Goal: Navigation & Orientation: Find specific page/section

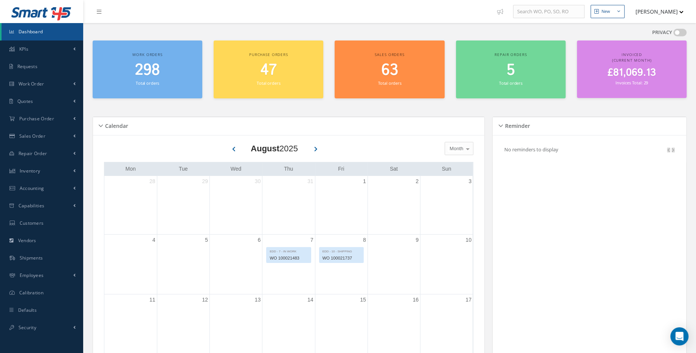
click at [36, 32] on span "Dashboard" at bounding box center [31, 31] width 25 height 6
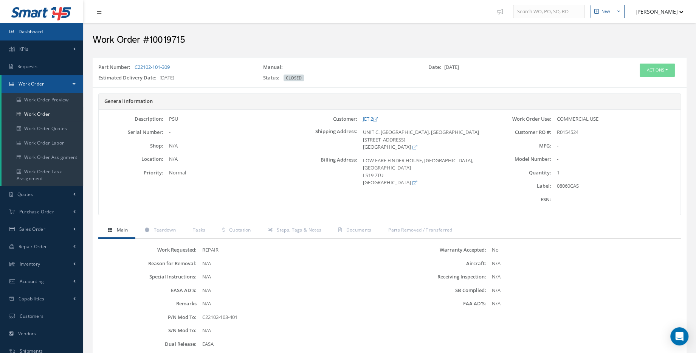
click at [34, 34] on span "Dashboard" at bounding box center [31, 31] width 25 height 6
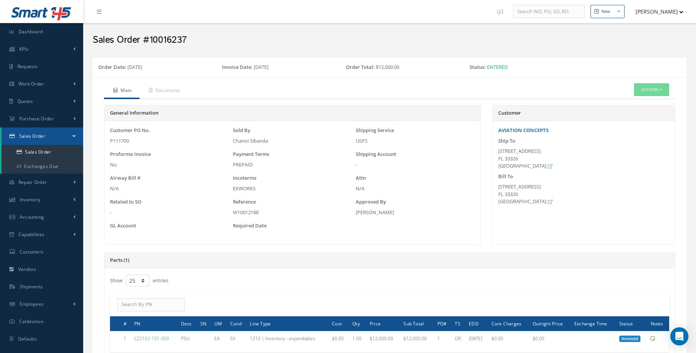
select select "25"
click at [57, 43] on link "KPIs" at bounding box center [41, 48] width 83 height 17
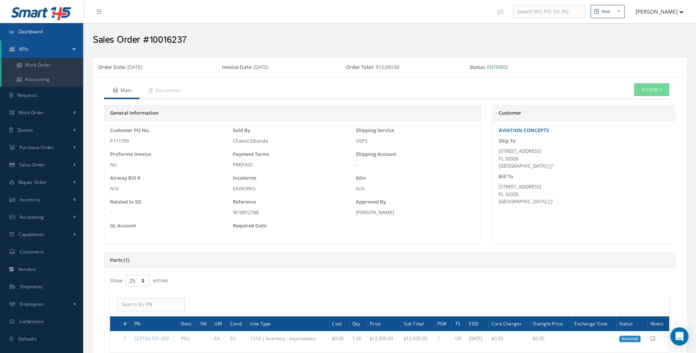
click at [57, 34] on link "Dashboard" at bounding box center [41, 31] width 83 height 17
